Goal: Task Accomplishment & Management: Manage account settings

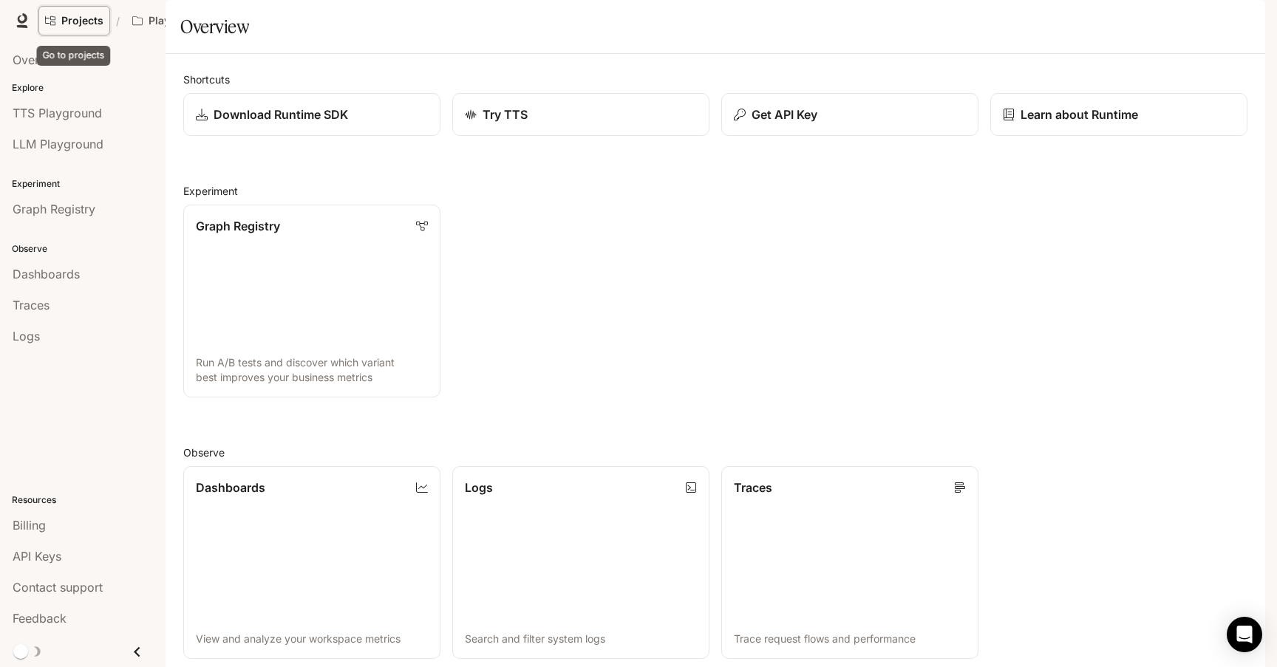
click at [79, 8] on link "Projects" at bounding box center [74, 21] width 72 height 30
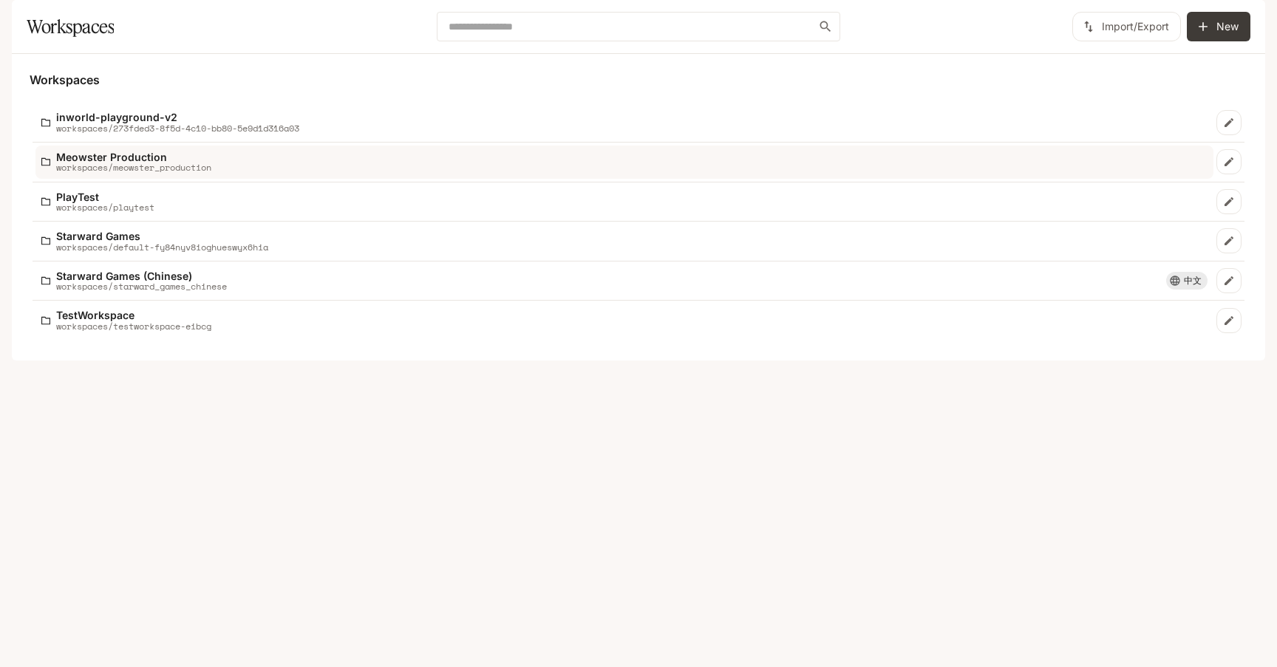
click at [146, 172] on p "workspaces/meowster_production" at bounding box center [133, 168] width 155 height 10
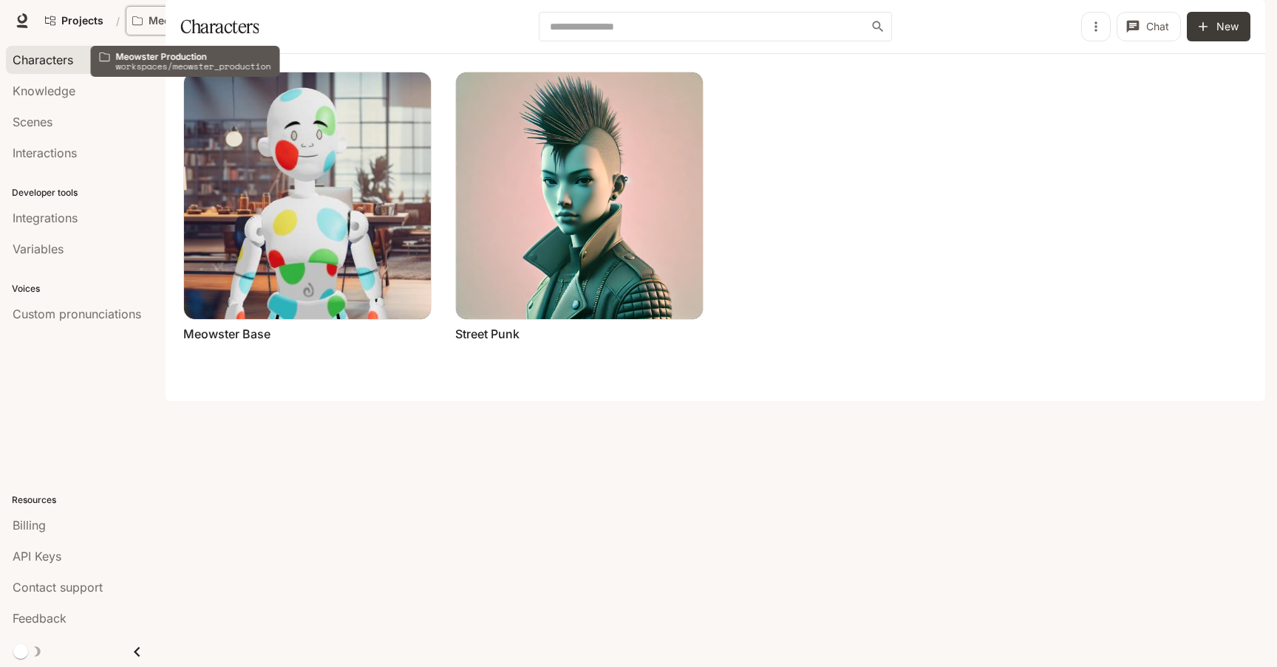
click at [188, 13] on button "Meowster Production" at bounding box center [190, 21] width 129 height 30
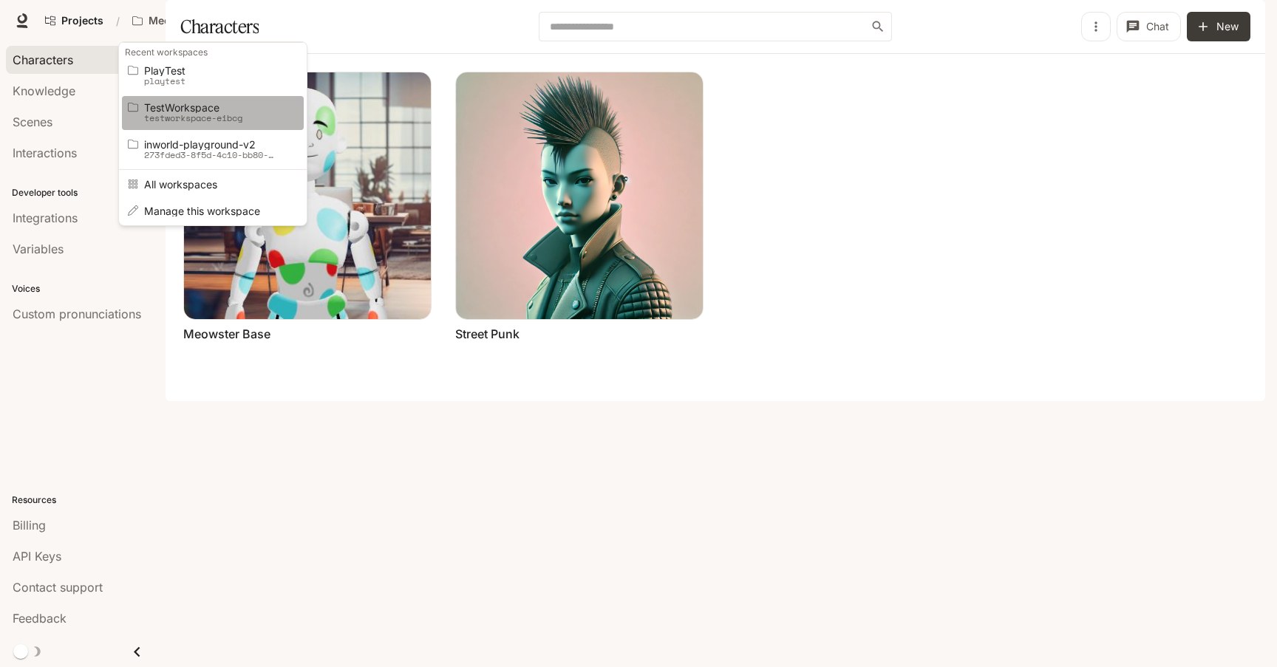
click at [206, 103] on span "TestWorkspace" at bounding box center [210, 107] width 133 height 11
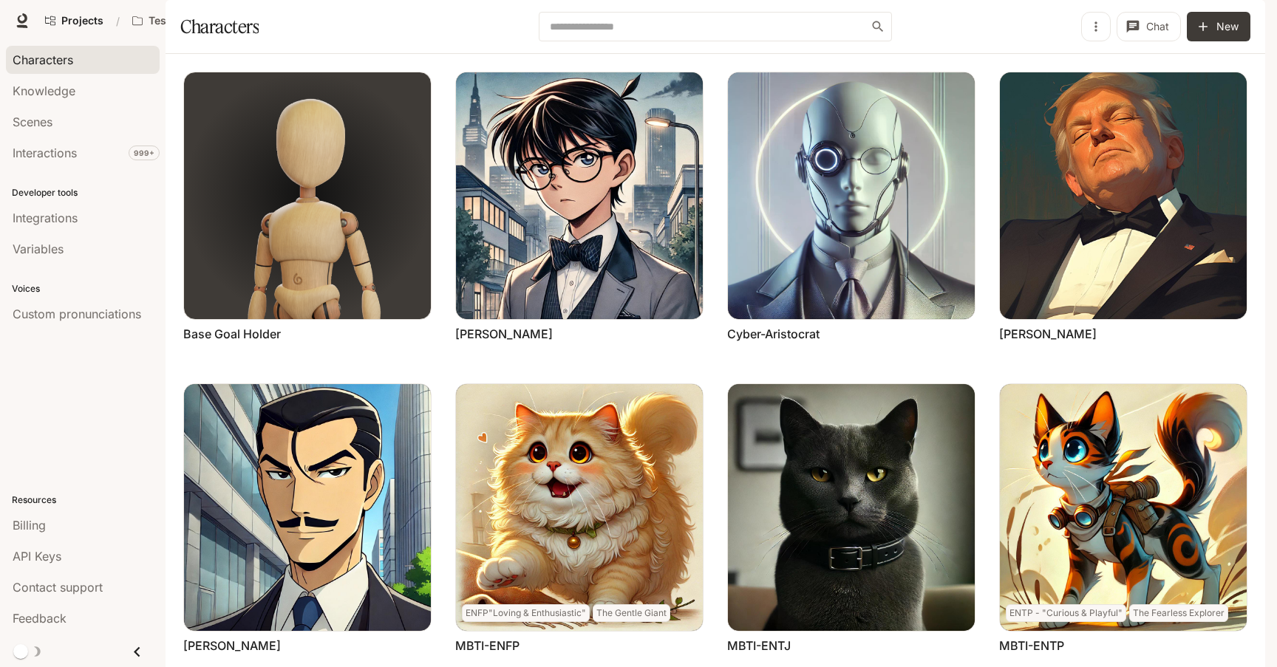
scroll to position [448, 0]
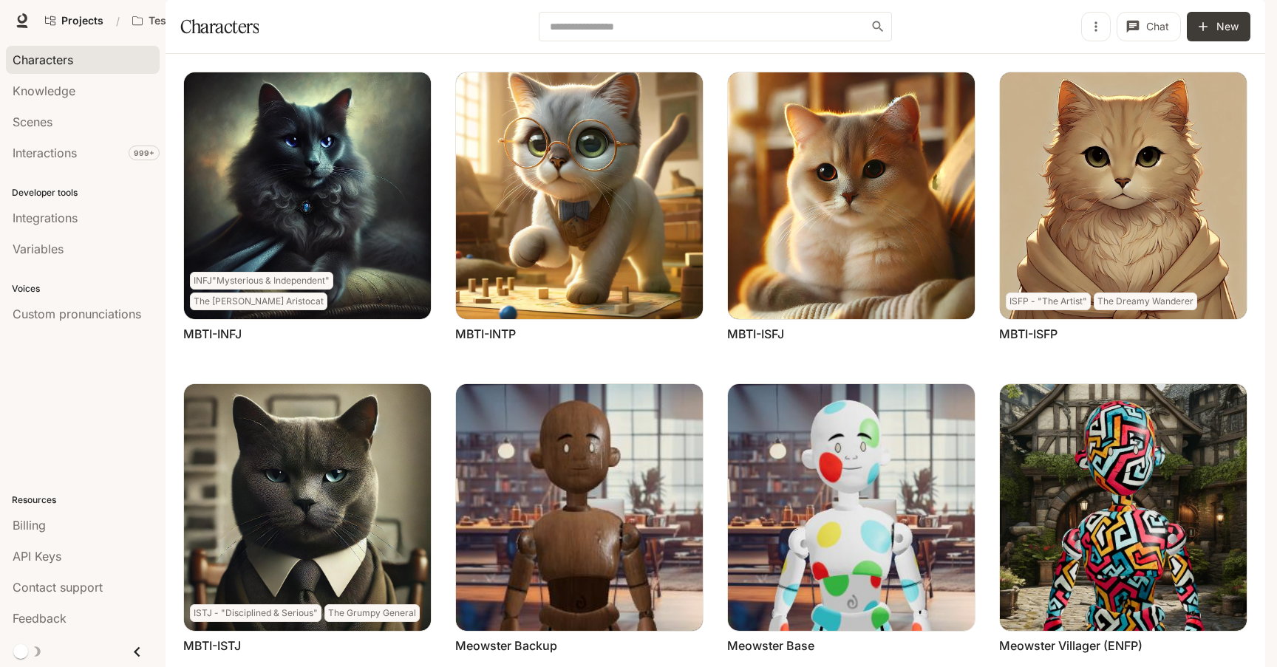
scroll to position [281, 0]
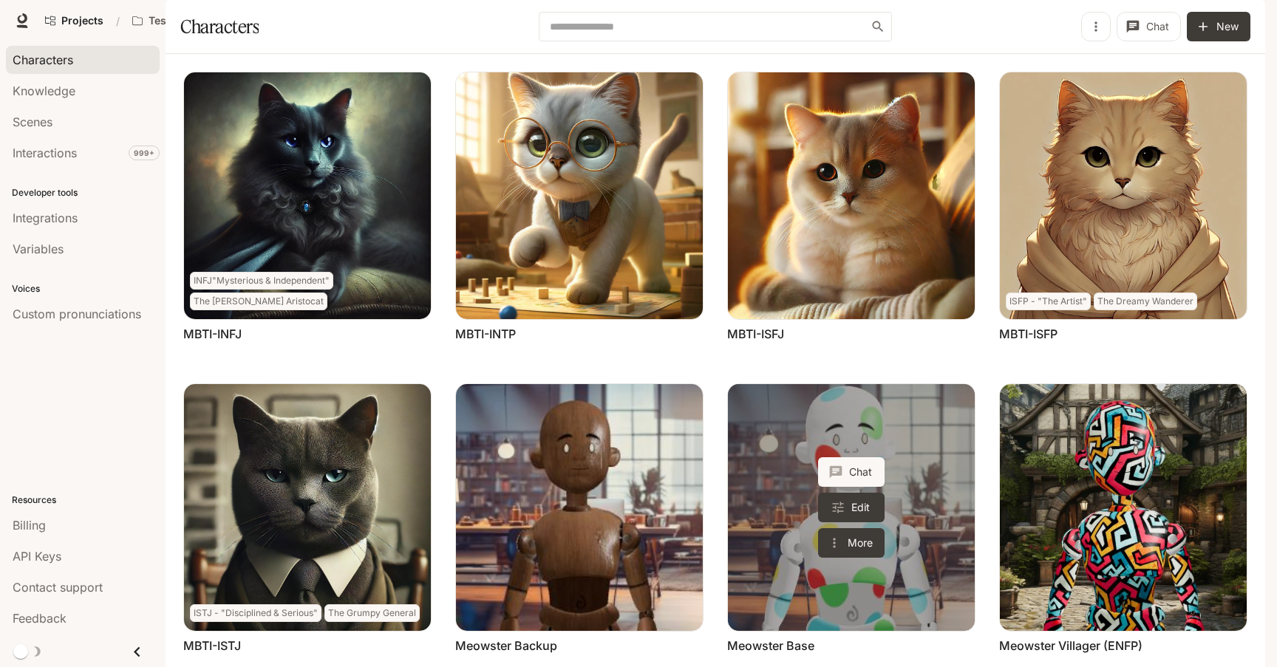
click at [940, 384] on link "Meowster Base" at bounding box center [851, 507] width 247 height 247
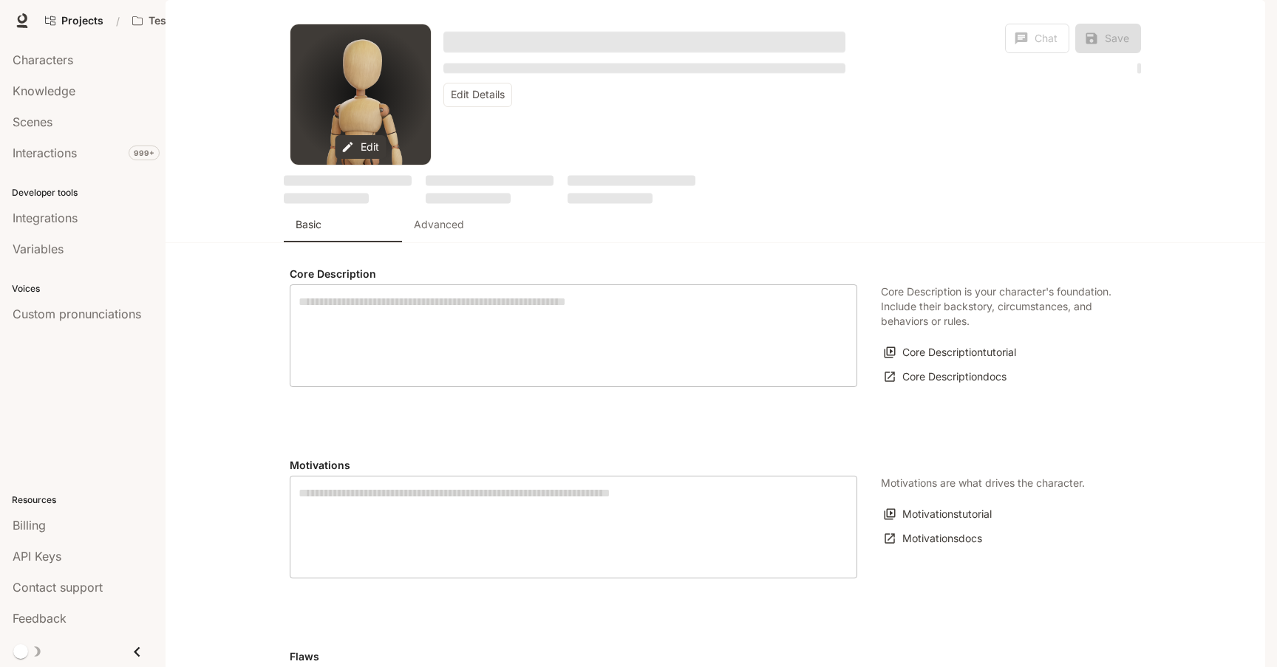
type textarea "**********"
type input "**********"
type input "*"
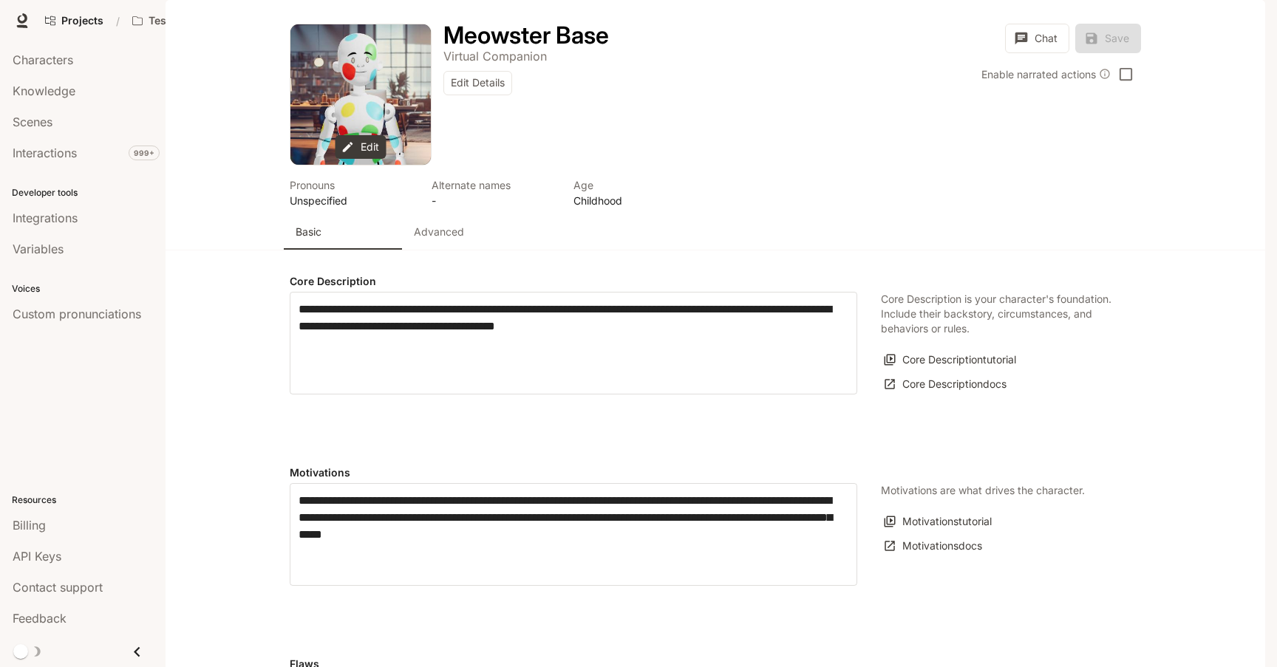
type input "**********"
click at [434, 239] on p "Advanced" at bounding box center [439, 232] width 50 height 15
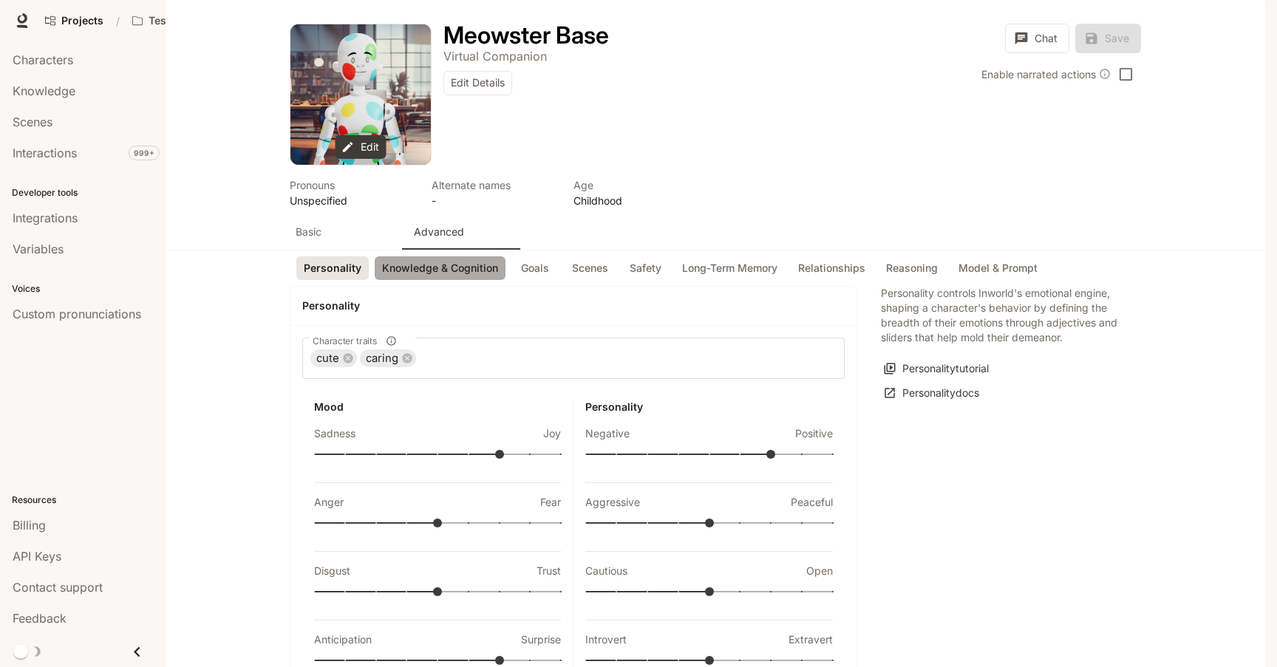
click at [441, 281] on button "Knowledge & Cognition" at bounding box center [440, 268] width 131 height 24
click at [541, 256] on button "Goals" at bounding box center [534, 268] width 47 height 24
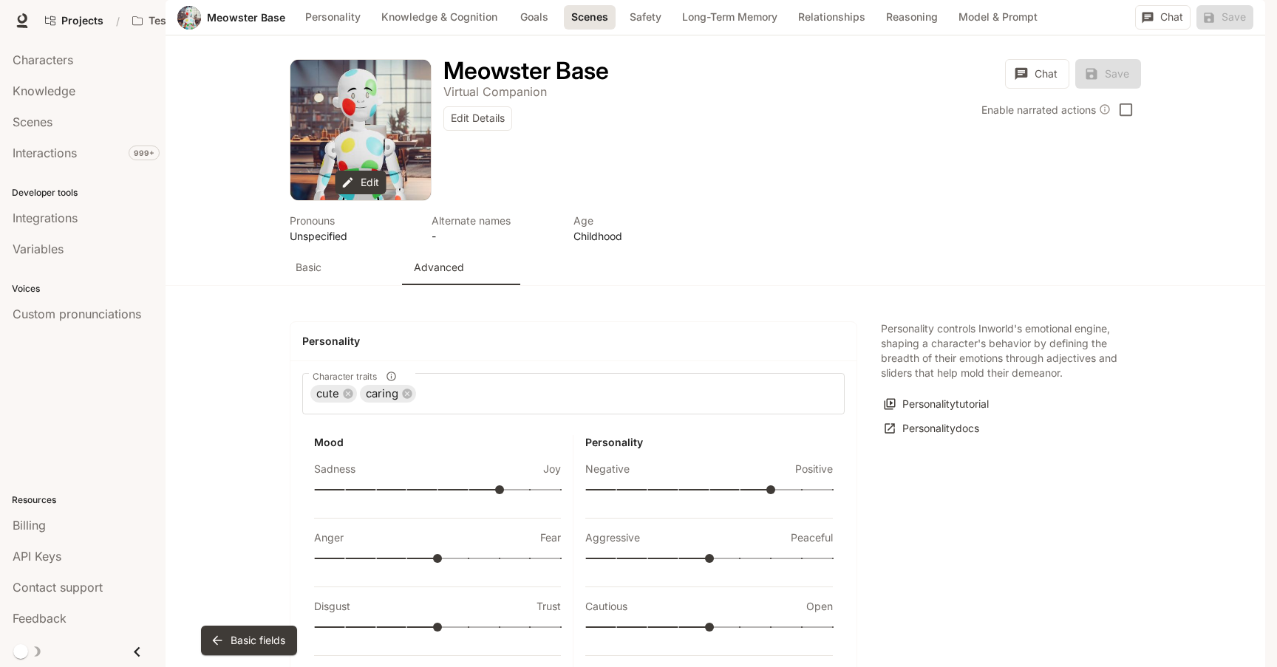
scroll to position [1399, 0]
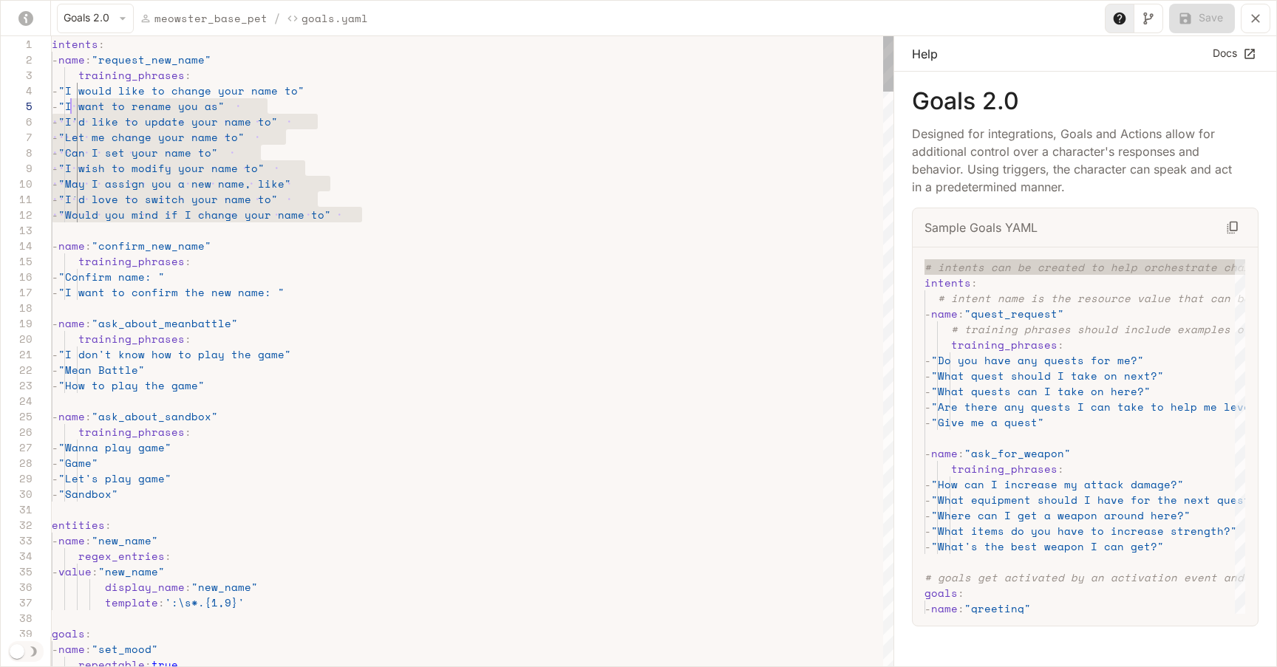
scroll to position [47, 7]
drag, startPoint x: 376, startPoint y: 209, endPoint x: 60, endPoint y: 94, distance: 336.7
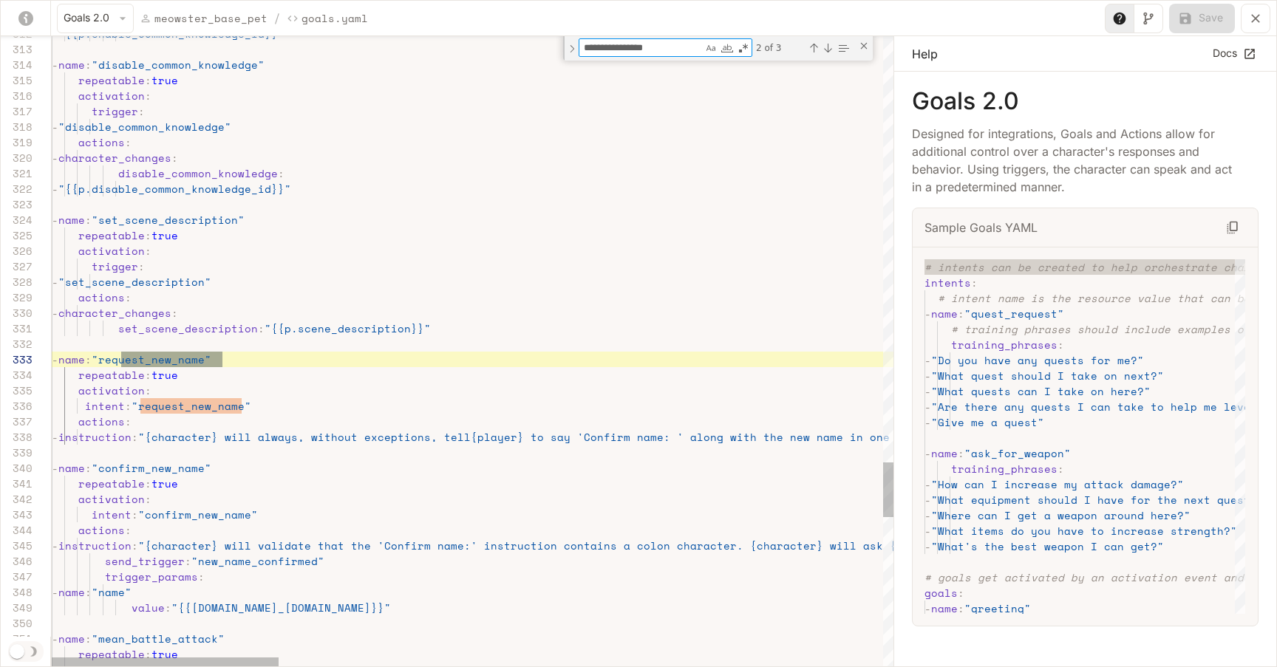
scroll to position [124, 171]
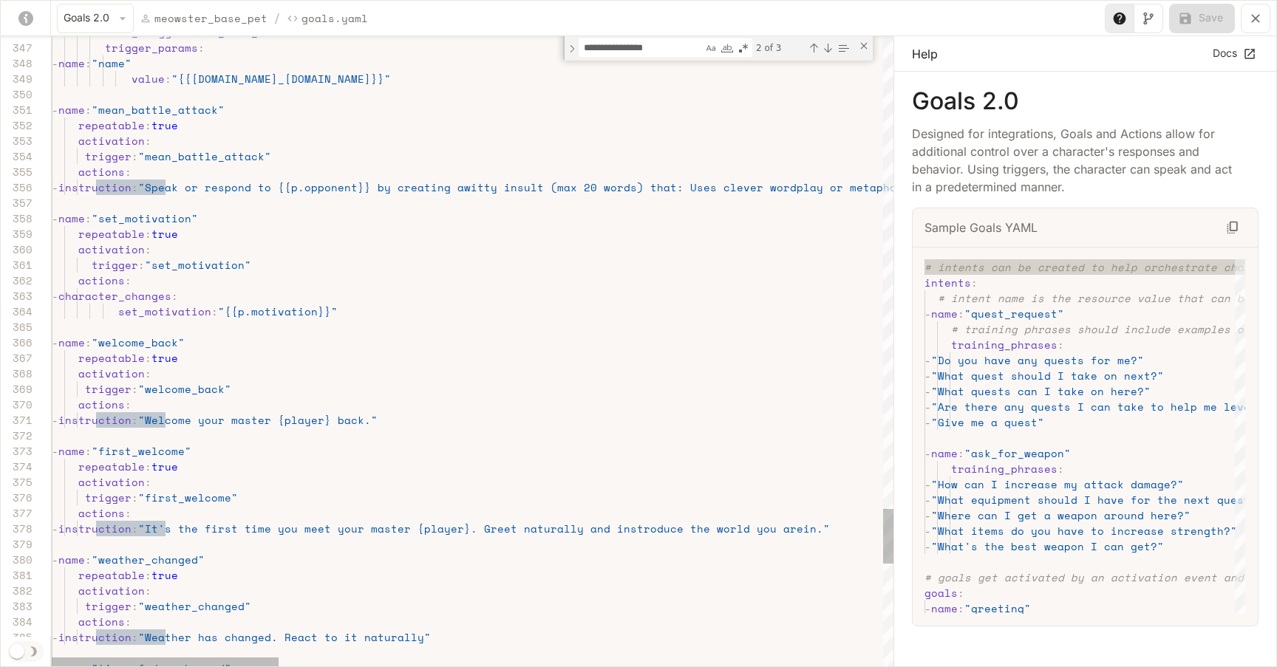
scroll to position [78, 108]
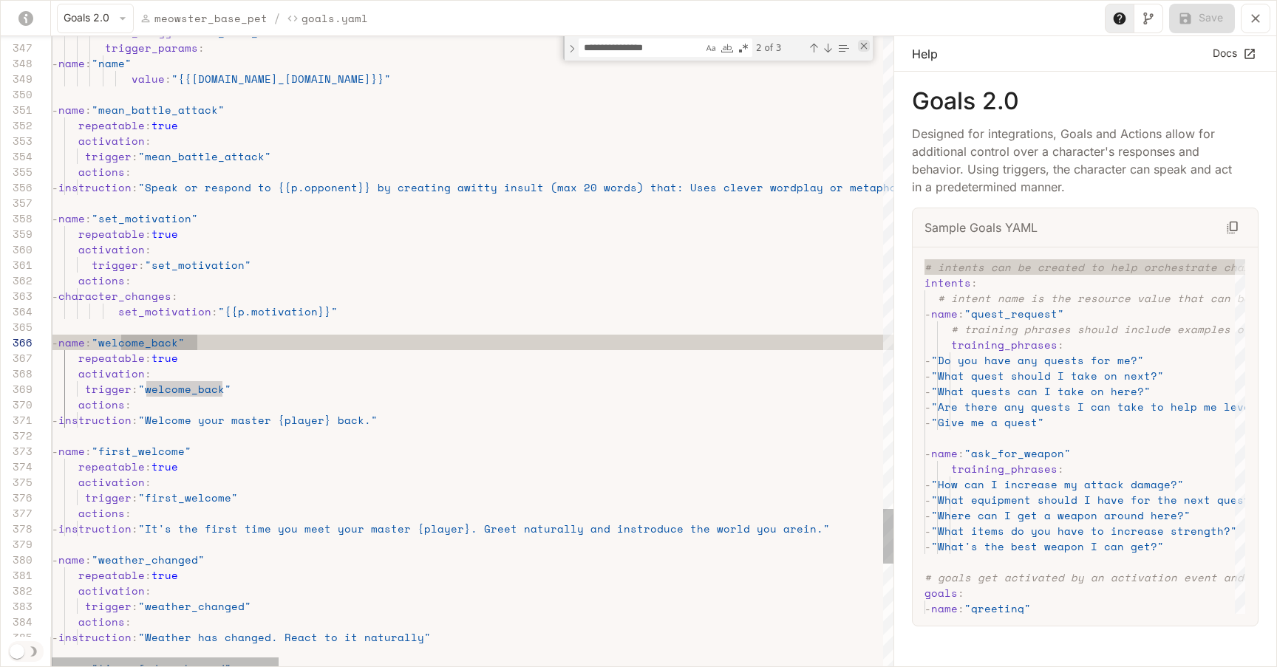
click at [860, 50] on div "Close (Escape)" at bounding box center [864, 46] width 12 height 12
click at [102, 7] on button "Goals 2.0" at bounding box center [95, 19] width 77 height 30
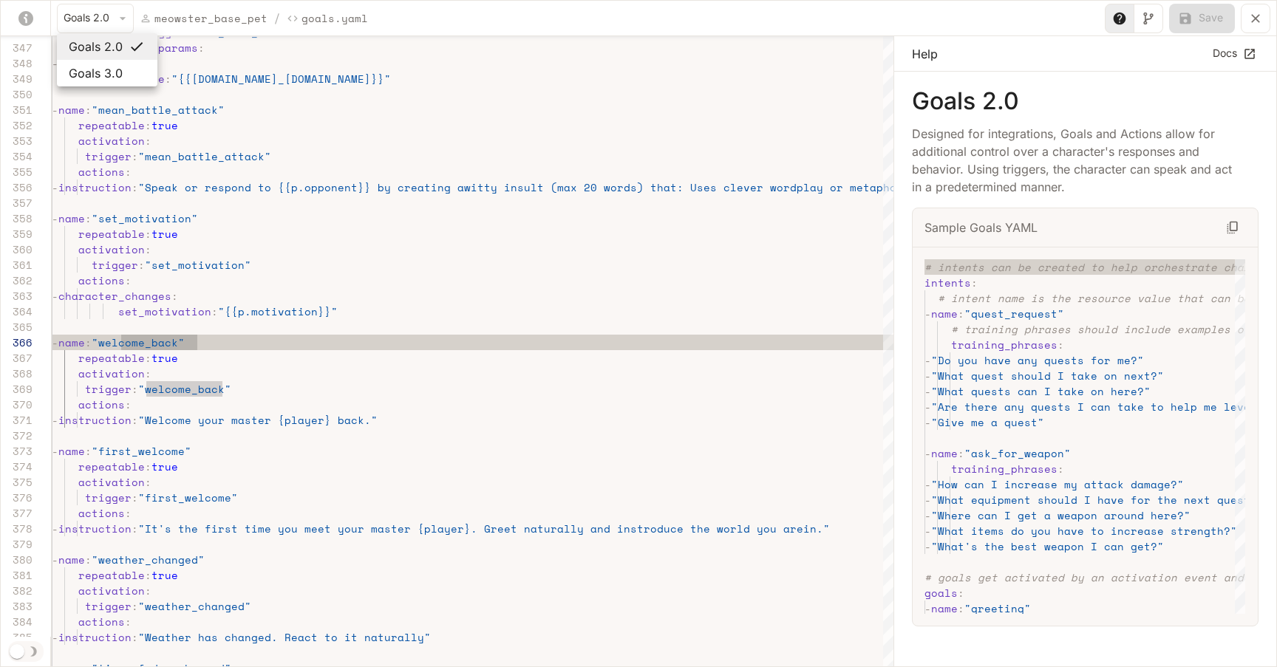
click at [152, 166] on div at bounding box center [638, 333] width 1277 height 667
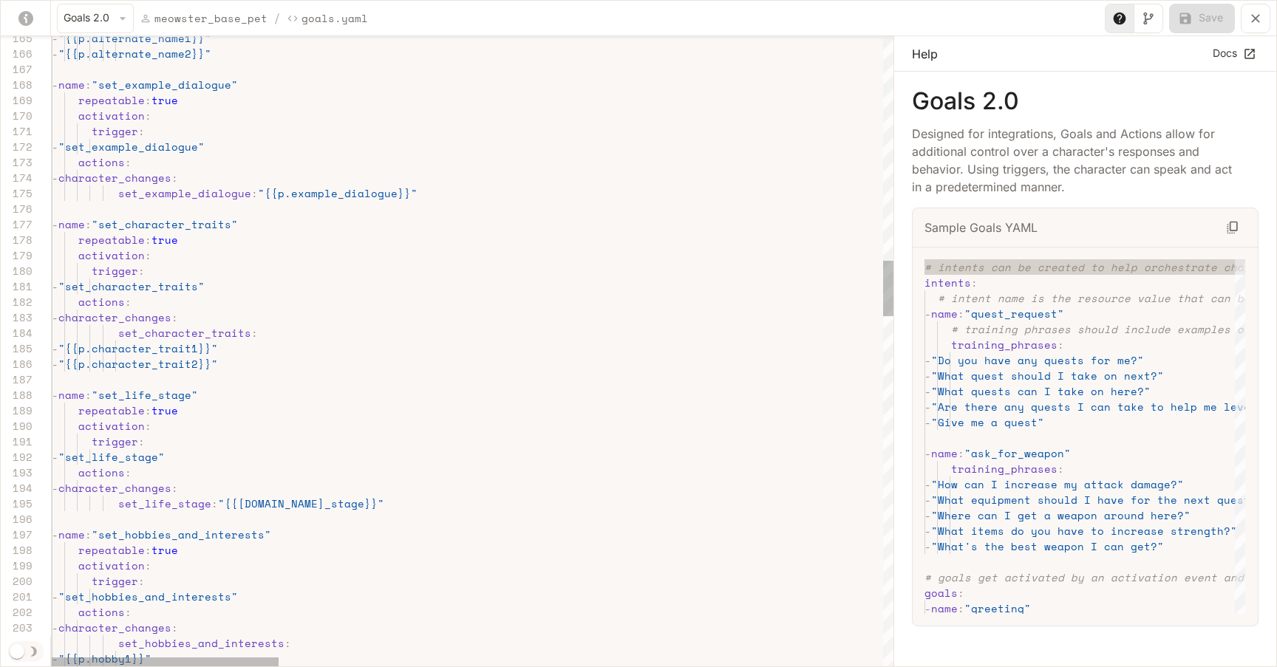
type textarea "**********"
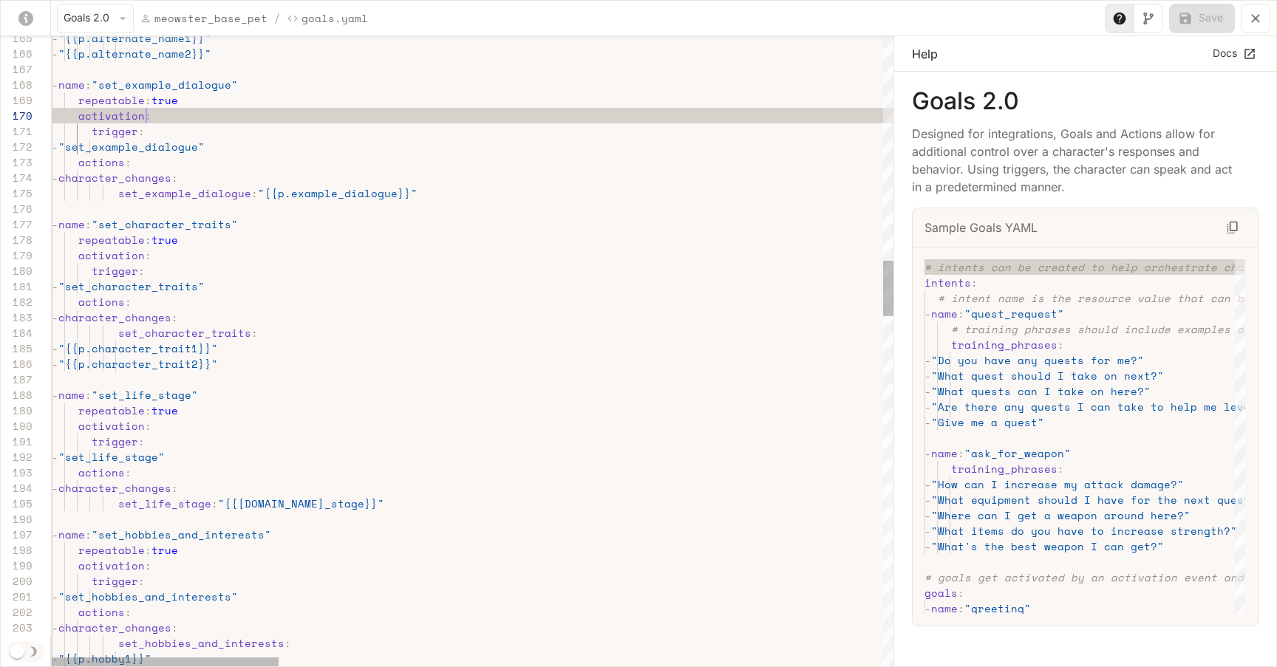
scroll to position [140, 95]
